Goal: Task Accomplishment & Management: Manage account settings

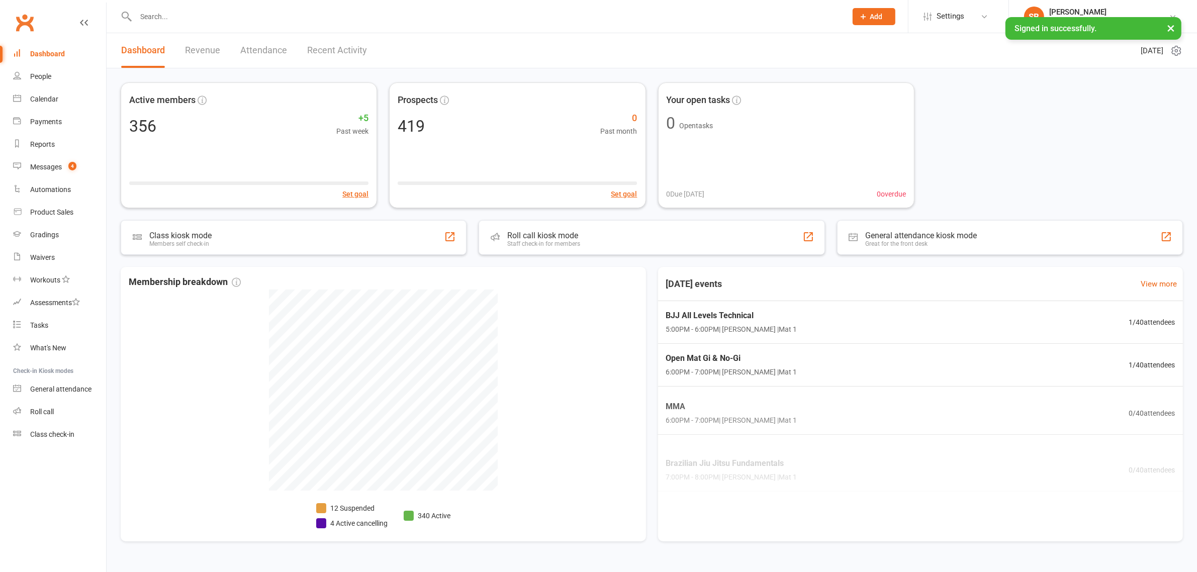
click at [190, 12] on input "text" at bounding box center [486, 17] width 707 height 14
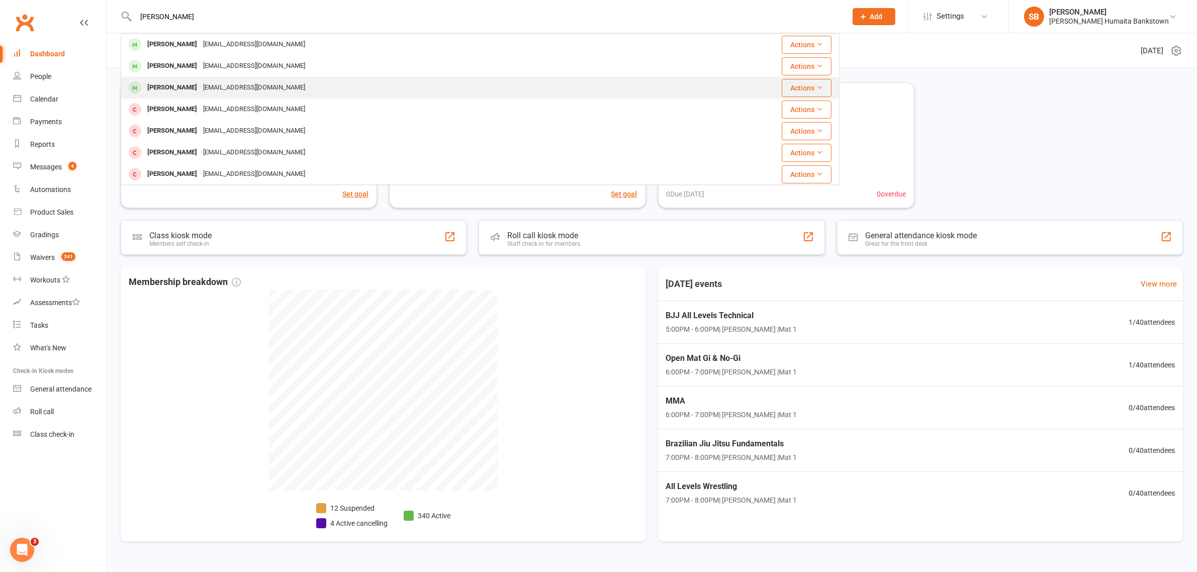
type input "[PERSON_NAME]"
click at [192, 77] on div "Saleh Elboray [EMAIL_ADDRESS][DOMAIN_NAME]" at bounding box center [411, 87] width 578 height 21
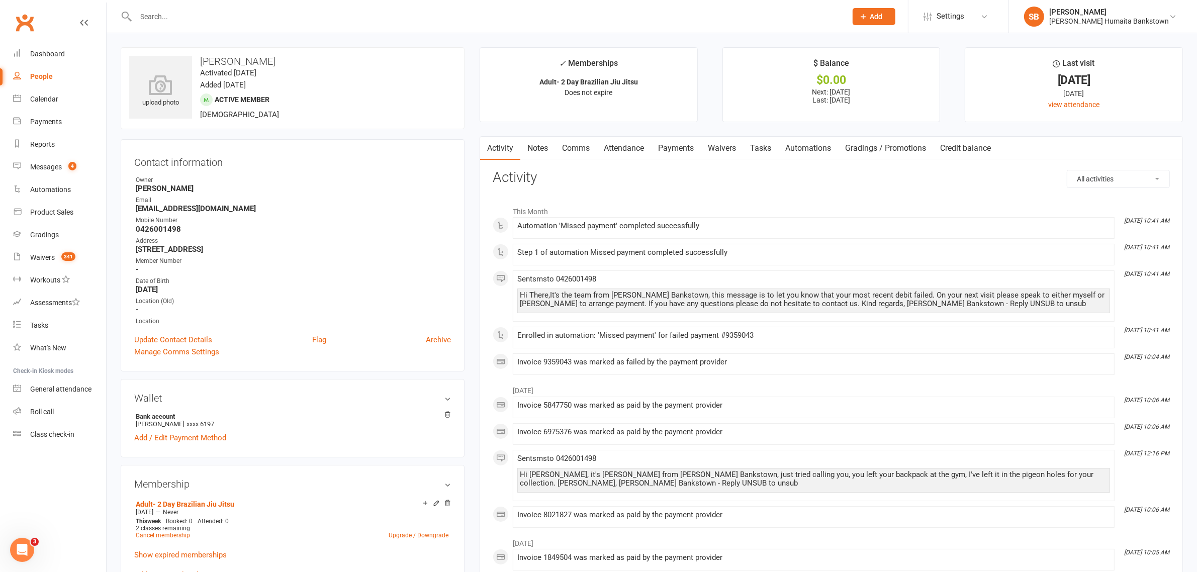
click at [687, 153] on link "Payments" at bounding box center [676, 148] width 50 height 23
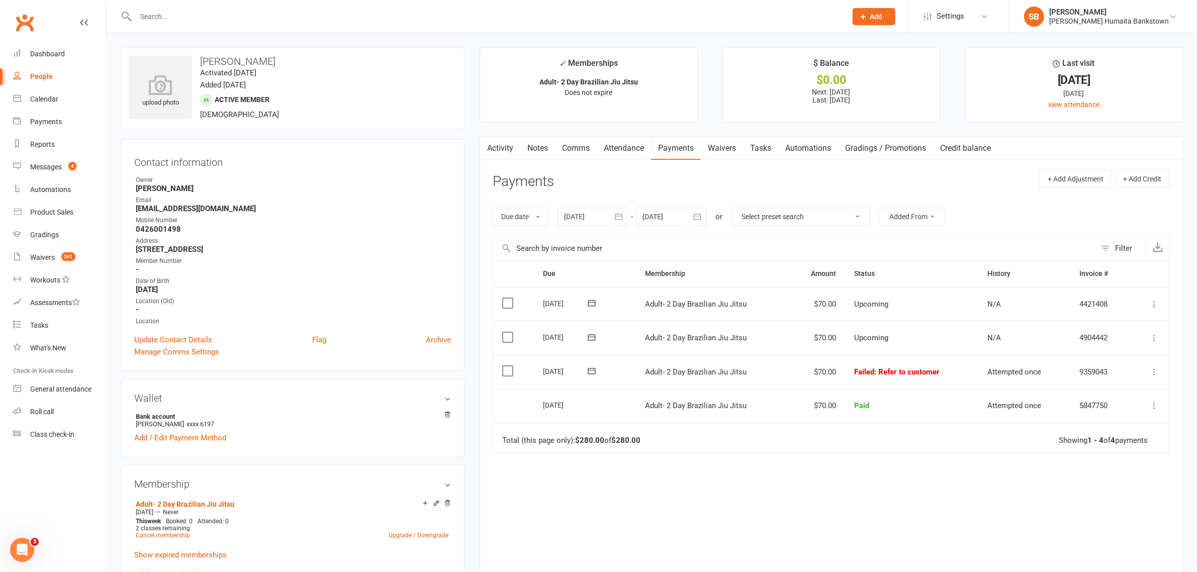
click at [1160, 377] on button at bounding box center [1154, 372] width 12 height 12
click at [1127, 414] on link "Mark as Paid (POS)" at bounding box center [1110, 412] width 100 height 20
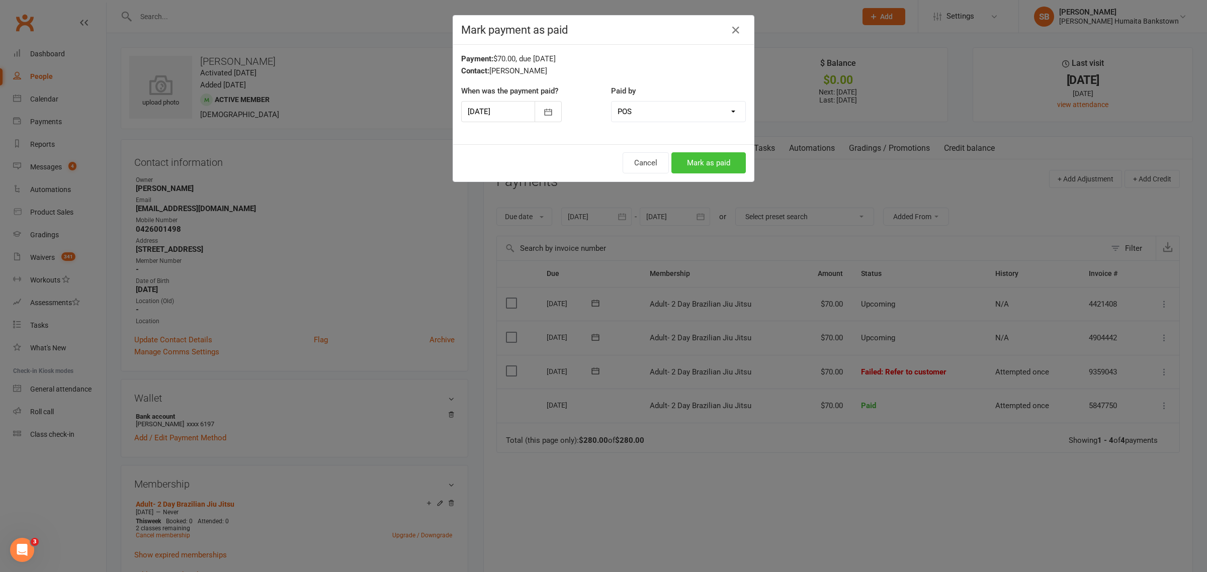
click at [710, 164] on button "Mark as paid" at bounding box center [708, 162] width 74 height 21
